Goal: Transaction & Acquisition: Purchase product/service

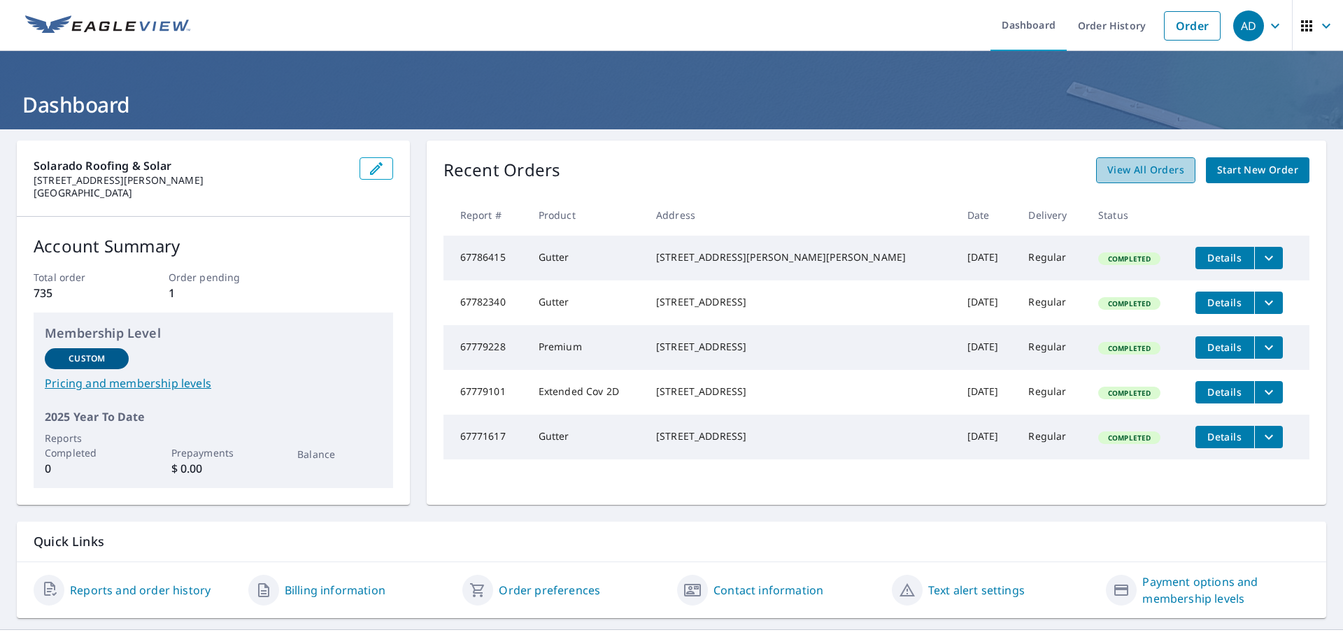
click at [1125, 166] on span "View All Orders" at bounding box center [1145, 170] width 77 height 17
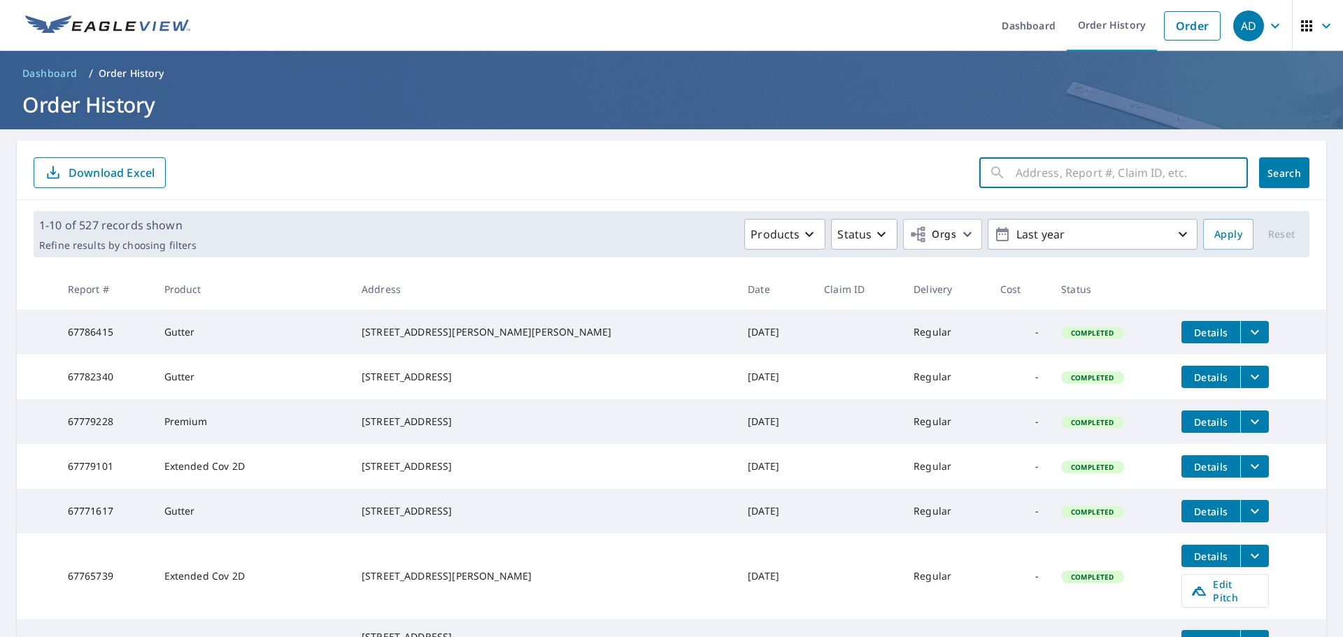
click at [1087, 173] on input "text" at bounding box center [1132, 172] width 232 height 39
type input "[STREET_ADDRESS]"
click at [1276, 162] on button "Search" at bounding box center [1284, 172] width 50 height 31
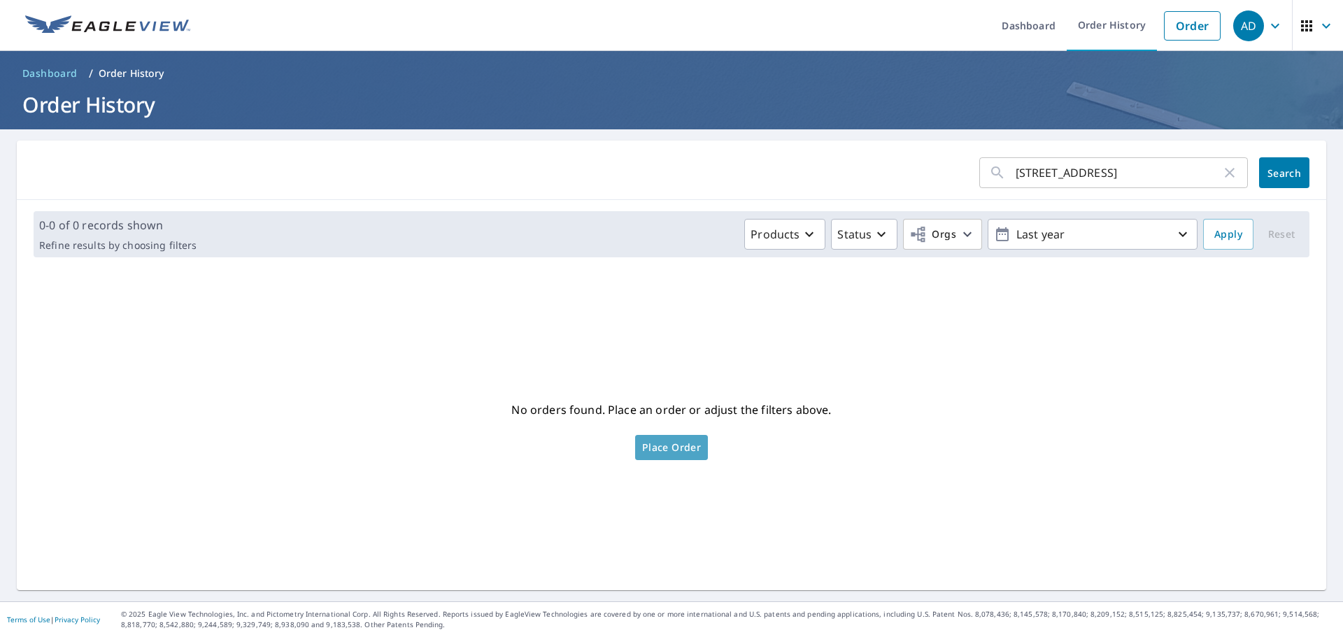
click at [676, 449] on span "Place Order" at bounding box center [671, 447] width 59 height 7
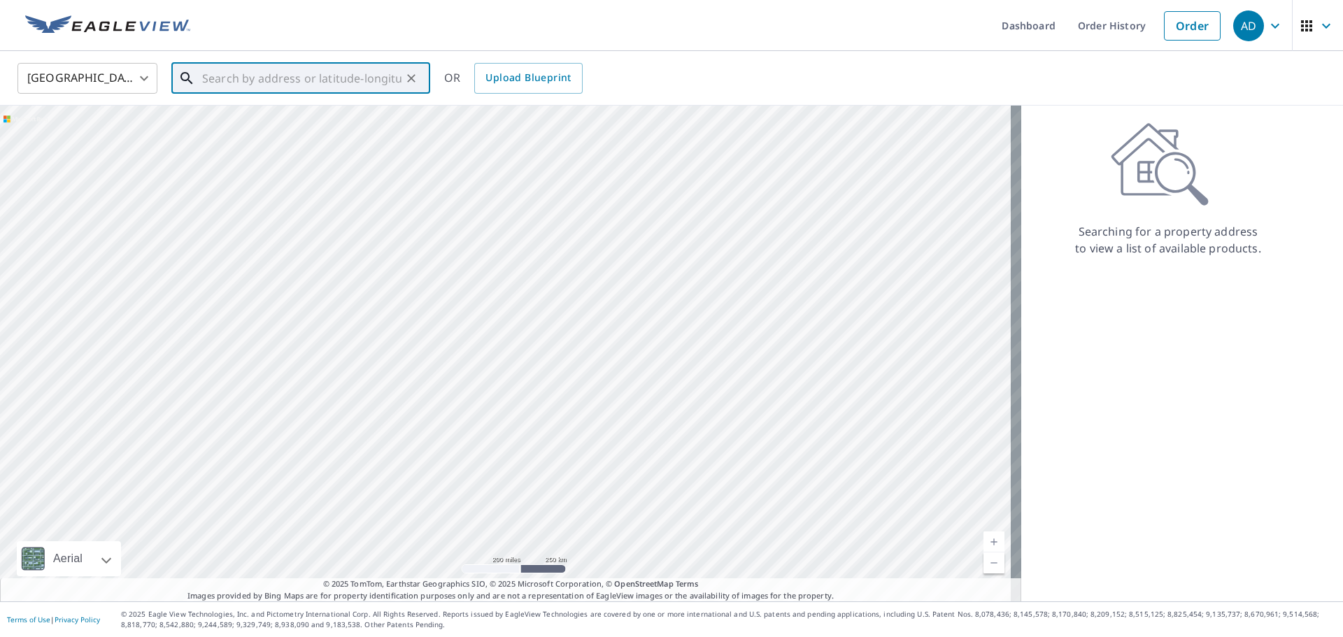
click at [293, 85] on input "text" at bounding box center [301, 78] width 199 height 39
click at [241, 126] on span "908 Plum Ln" at bounding box center [309, 119] width 220 height 17
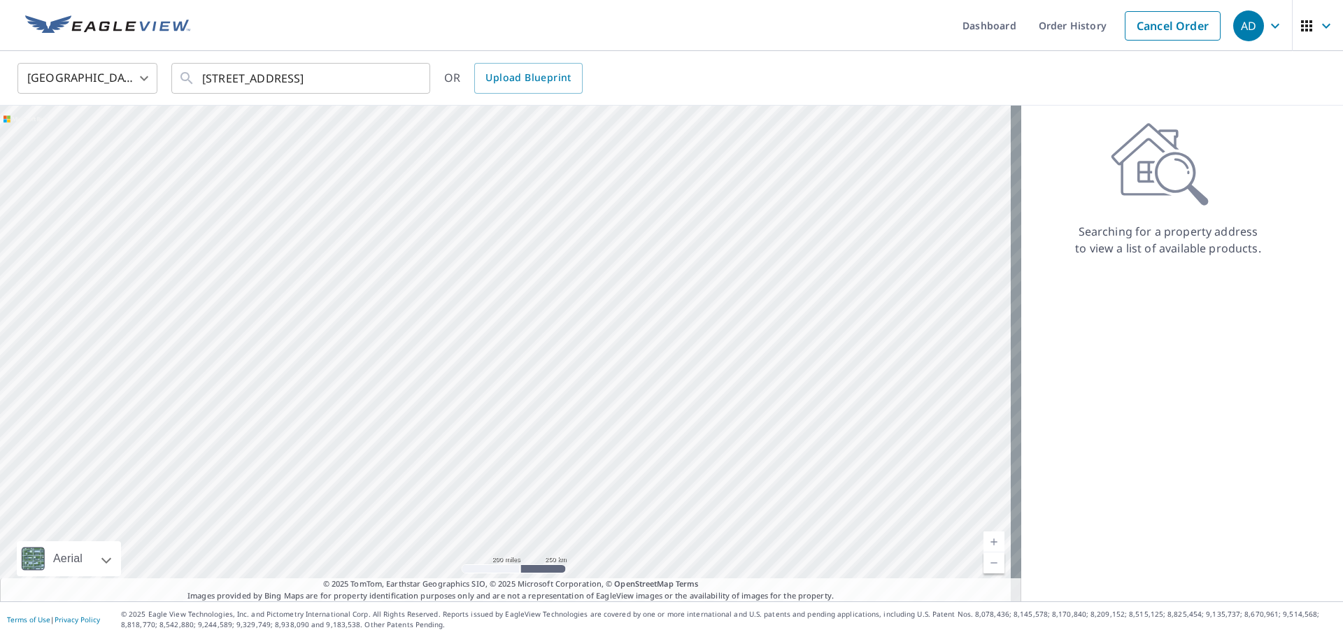
type input "908 Plum Ln Davis, CA 95616"
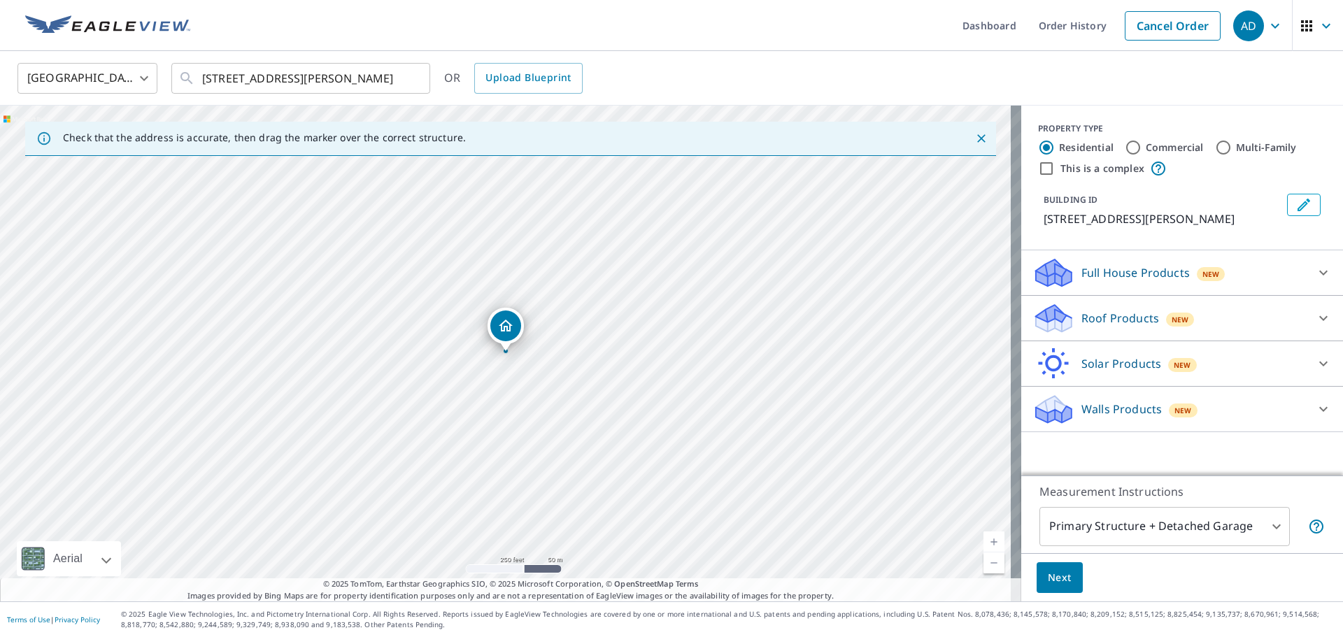
click at [1121, 322] on p "Roof Products" at bounding box center [1120, 318] width 78 height 17
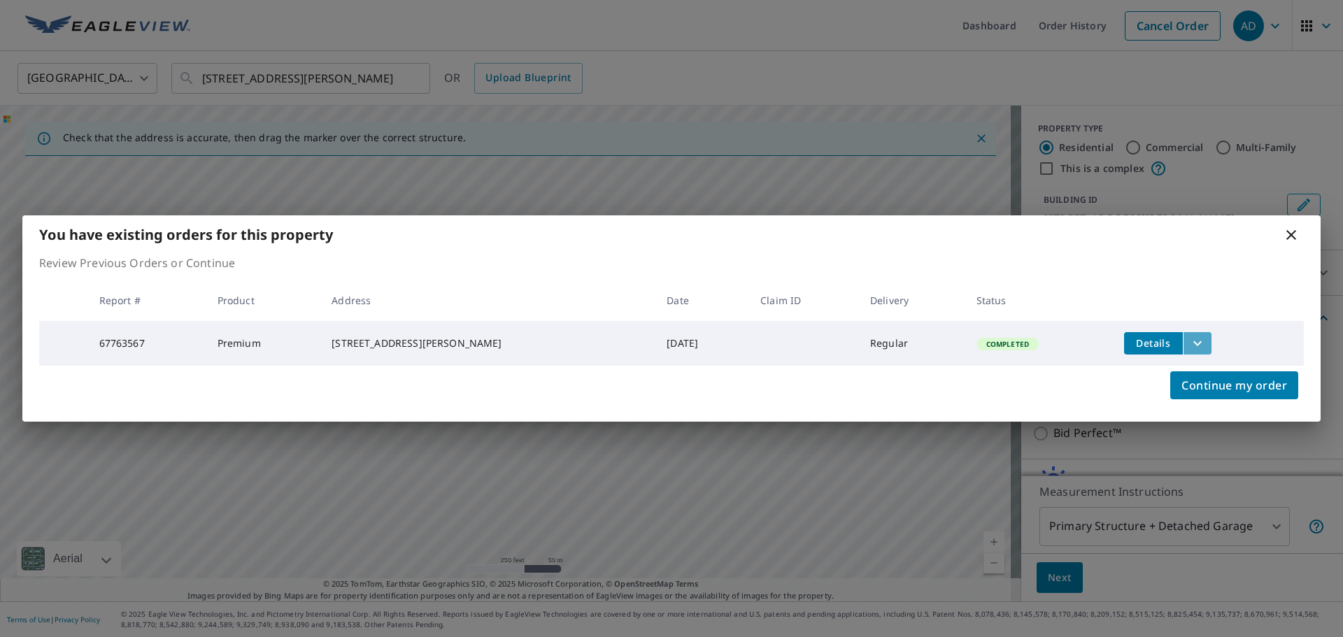
click at [1183, 334] on button "filesDropdownBtn-67763567" at bounding box center [1197, 343] width 29 height 22
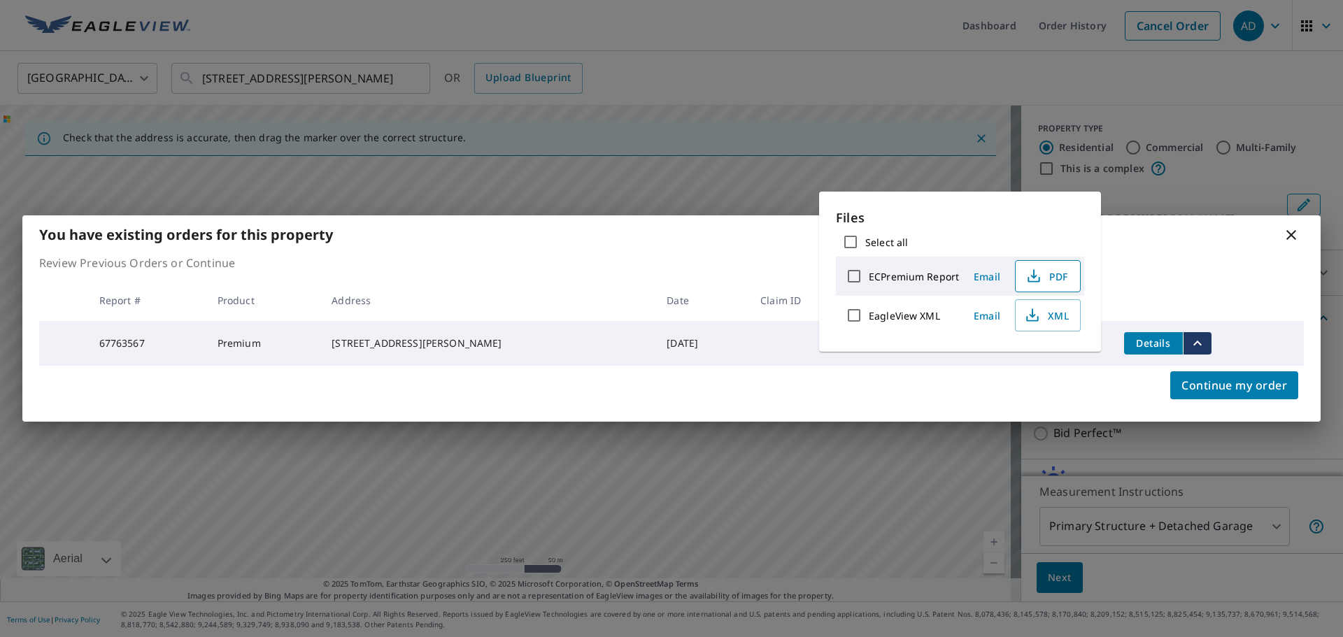
click at [1039, 271] on icon "button" at bounding box center [1033, 276] width 17 height 17
